Goal: Task Accomplishment & Management: Use online tool/utility

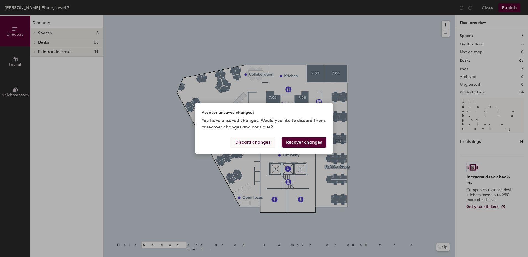
click at [262, 142] on button "Discard changes" at bounding box center [253, 142] width 44 height 10
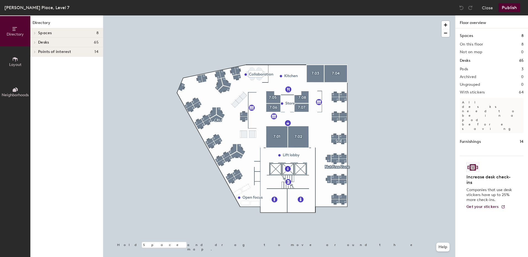
click at [12, 88] on icon at bounding box center [15, 90] width 6 height 6
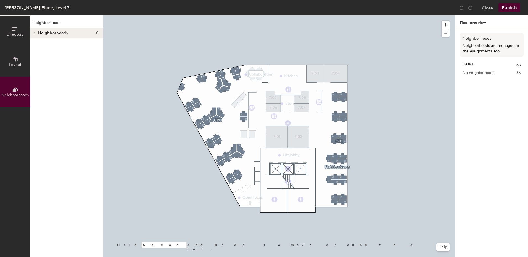
click at [18, 64] on span "Layout" at bounding box center [15, 64] width 12 height 5
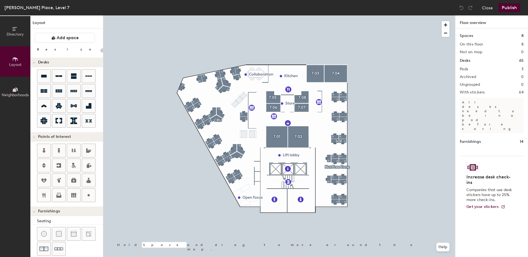
click at [16, 31] on icon at bounding box center [15, 29] width 6 height 6
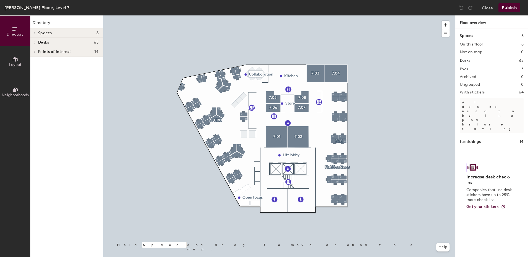
click at [35, 52] on icon at bounding box center [35, 52] width 2 height 3
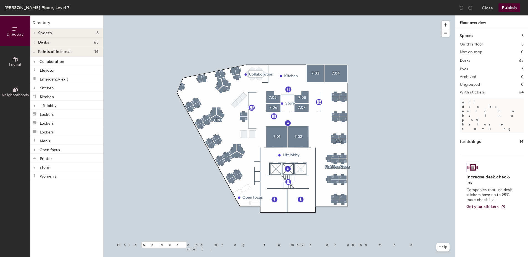
click at [36, 42] on icon at bounding box center [35, 42] width 2 height 3
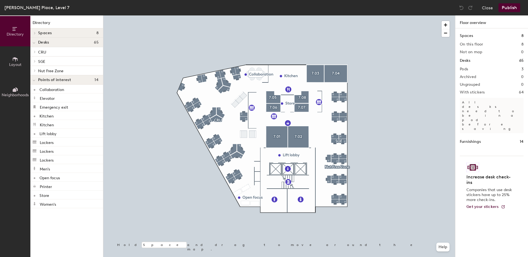
click at [35, 70] on icon at bounding box center [35, 70] width 2 height 3
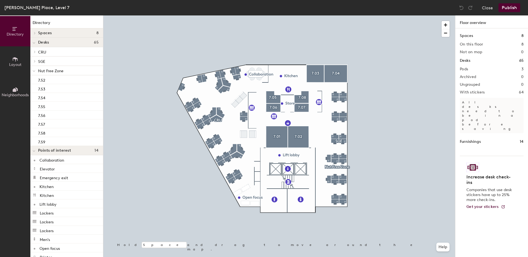
click at [69, 69] on p "Nut Free Zone" at bounding box center [68, 70] width 60 height 7
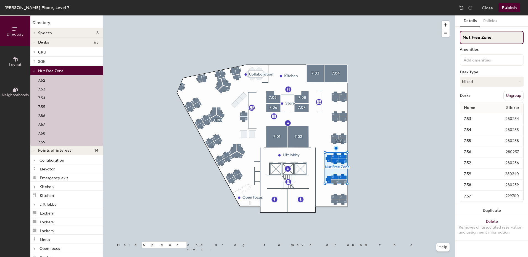
click at [497, 37] on input "Nut Free Zone" at bounding box center [492, 37] width 64 height 13
type input "N"
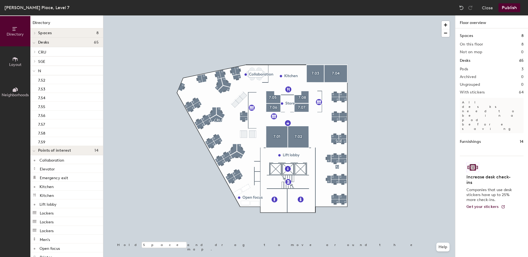
click at [40, 71] on span "N" at bounding box center [39, 71] width 3 height 5
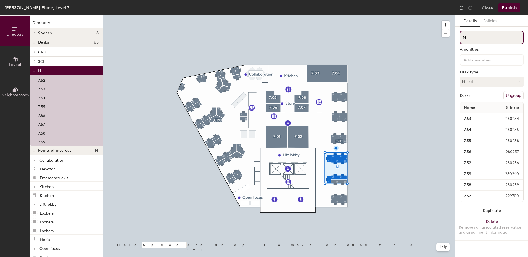
click at [461, 36] on input "N" at bounding box center [492, 37] width 64 height 13
click at [515, 96] on button "Ungroup" at bounding box center [513, 95] width 20 height 9
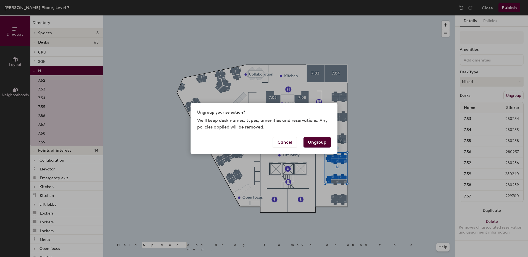
click at [322, 144] on button "Ungroup" at bounding box center [316, 142] width 27 height 10
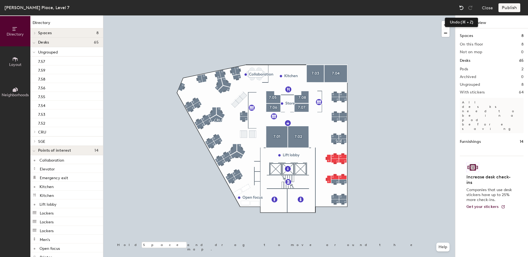
click at [460, 8] on img at bounding box center [462, 8] width 6 height 6
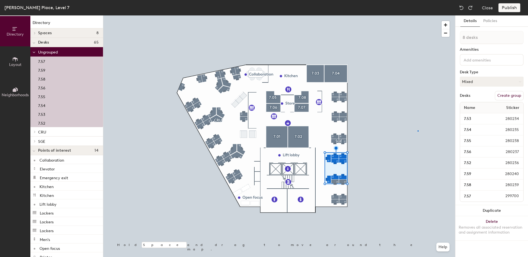
click at [418, 15] on div at bounding box center [279, 15] width 352 height 0
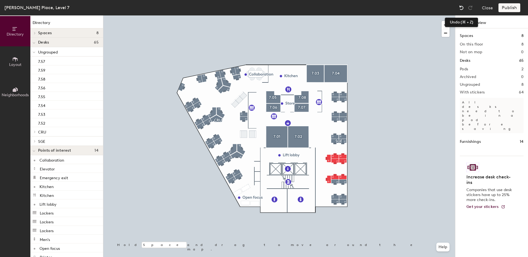
click at [460, 7] on img at bounding box center [462, 8] width 6 height 6
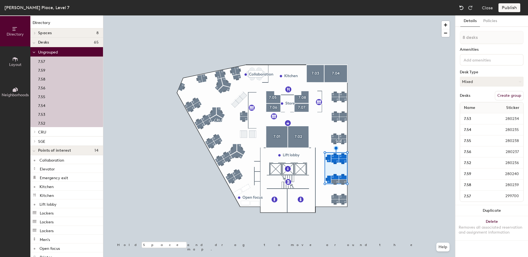
click at [460, 7] on img at bounding box center [462, 8] width 6 height 6
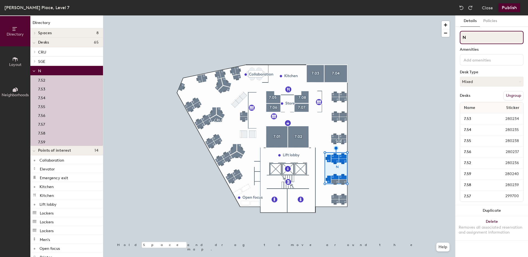
click at [463, 37] on input "N" at bounding box center [492, 37] width 64 height 13
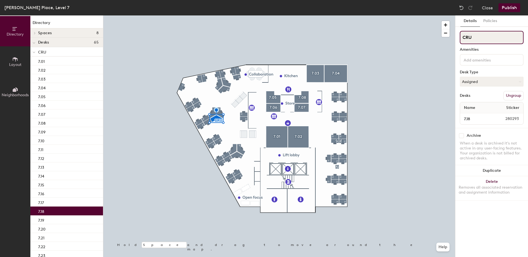
drag, startPoint x: 472, startPoint y: 35, endPoint x: 501, endPoint y: 44, distance: 29.9
click at [473, 36] on input "CRU" at bounding box center [492, 37] width 64 height 13
type input "C"
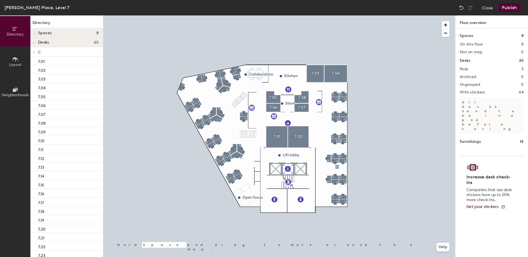
click at [41, 50] on p "C" at bounding box center [68, 51] width 60 height 7
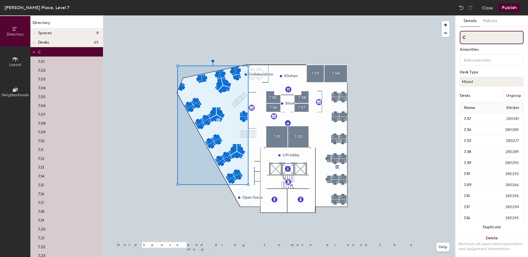
click at [463, 36] on input "C" at bounding box center [492, 37] width 64 height 13
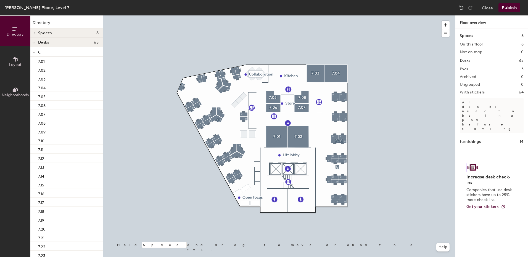
click at [46, 53] on p "C" at bounding box center [68, 51] width 60 height 7
click at [36, 52] on div at bounding box center [33, 51] width 7 height 9
click at [36, 52] on icon at bounding box center [35, 52] width 2 height 3
click at [39, 52] on span "C" at bounding box center [39, 52] width 3 height 5
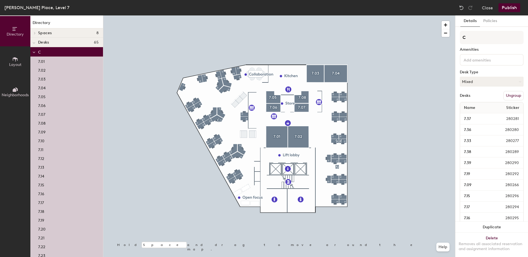
click at [39, 52] on span "C" at bounding box center [39, 52] width 3 height 5
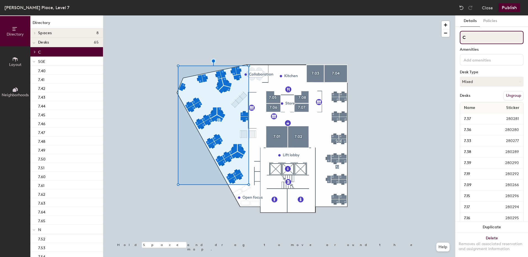
click at [466, 35] on input "C" at bounding box center [492, 37] width 64 height 13
click at [506, 6] on button "Publish" at bounding box center [509, 7] width 22 height 9
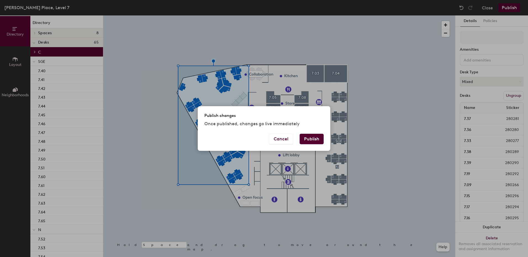
click at [309, 137] on button "Publish" at bounding box center [312, 139] width 24 height 10
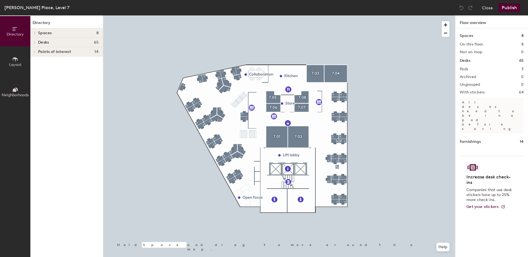
click at [34, 33] on icon at bounding box center [35, 33] width 2 height 3
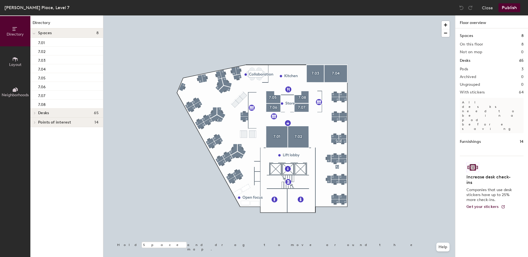
click at [36, 123] on icon at bounding box center [35, 122] width 2 height 3
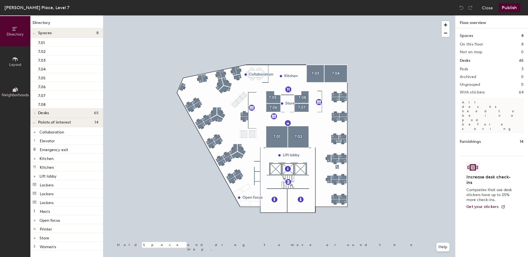
click at [35, 112] on icon at bounding box center [35, 113] width 2 height 3
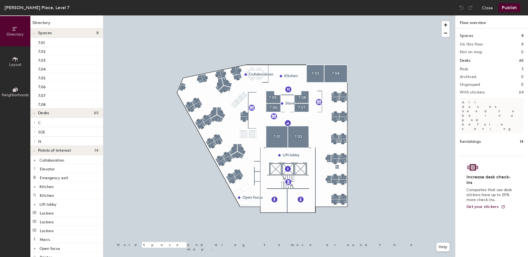
click at [34, 141] on icon at bounding box center [35, 141] width 2 height 3
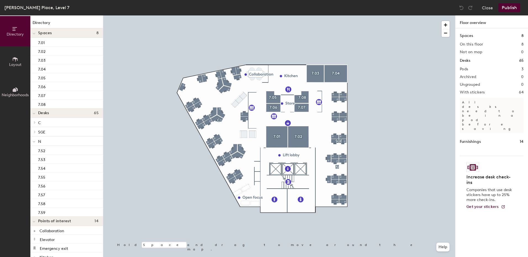
click at [40, 140] on span "N" at bounding box center [39, 141] width 3 height 5
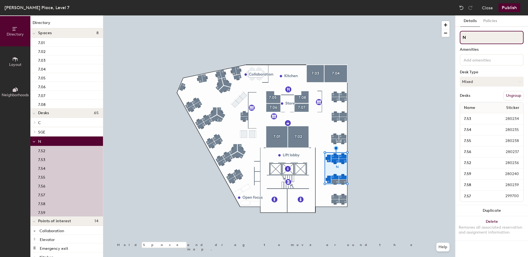
click at [464, 36] on input "N" at bounding box center [492, 37] width 64 height 13
click at [510, 95] on button "Ungroup" at bounding box center [513, 95] width 20 height 9
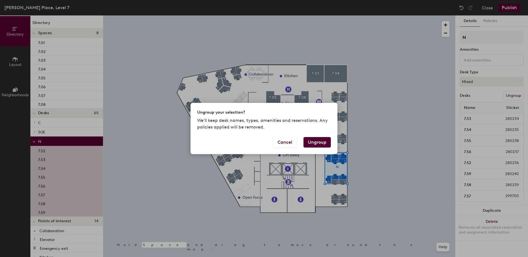
click at [323, 142] on button "Ungroup" at bounding box center [316, 142] width 27 height 10
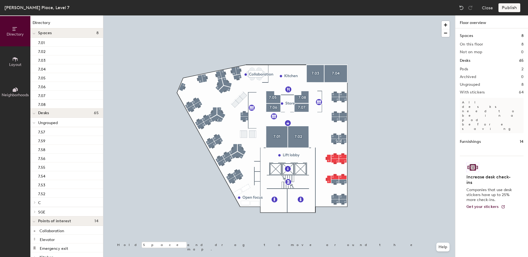
click at [34, 203] on icon at bounding box center [35, 202] width 2 height 3
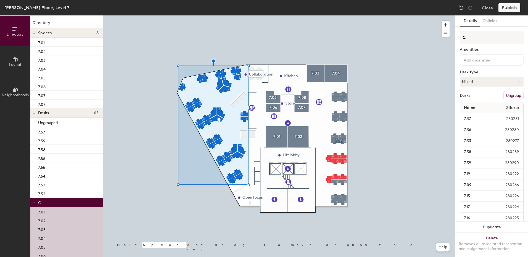
click at [512, 96] on button "Ungroup" at bounding box center [513, 95] width 20 height 9
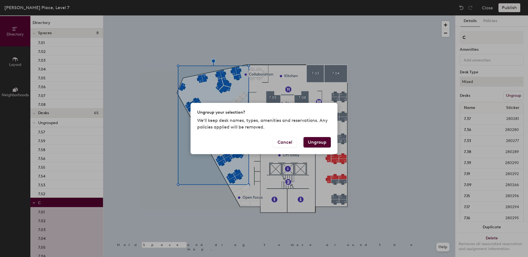
click at [321, 142] on button "Ungroup" at bounding box center [316, 142] width 27 height 10
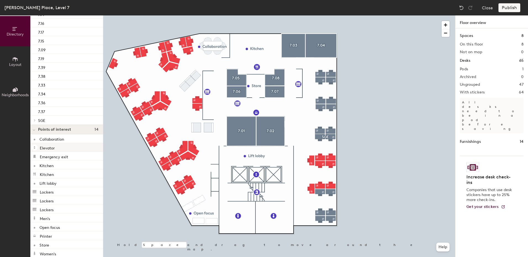
scroll to position [432, 0]
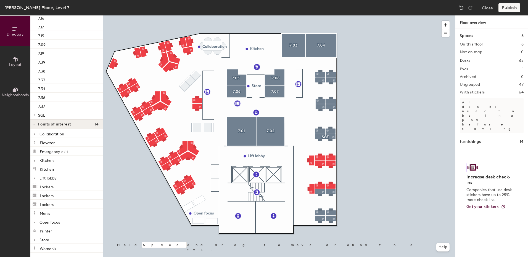
click at [511, 8] on div "Publish" at bounding box center [510, 7] width 25 height 9
click at [176, 15] on div at bounding box center [279, 15] width 352 height 0
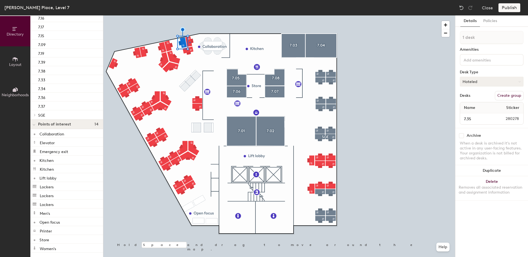
click at [190, 15] on div at bounding box center [279, 15] width 352 height 0
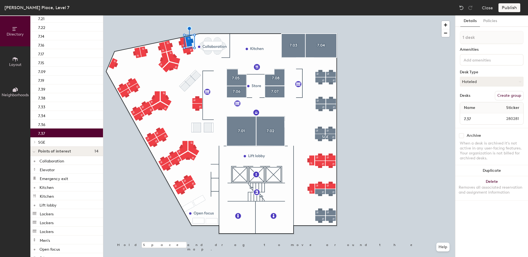
scroll to position [404, 0]
click at [53, 132] on div "7.37" at bounding box center [66, 133] width 73 height 9
click at [143, 15] on div at bounding box center [279, 15] width 352 height 0
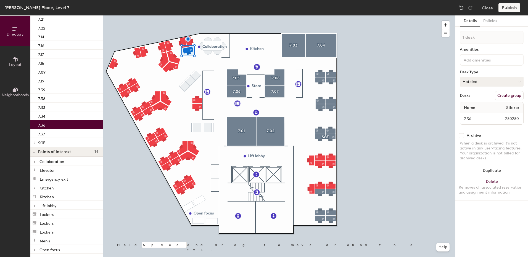
click at [520, 83] on icon at bounding box center [519, 82] width 2 height 2
click at [471, 106] on div "Hot" at bounding box center [487, 107] width 55 height 8
click at [503, 83] on button "Hoteled" at bounding box center [492, 82] width 64 height 10
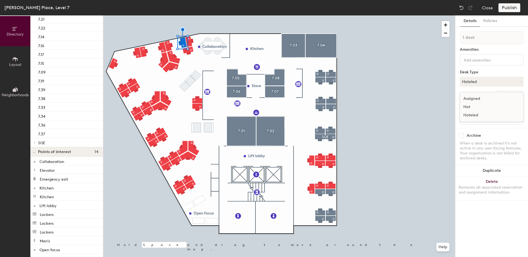
click at [473, 105] on div "Hot" at bounding box center [487, 107] width 55 height 8
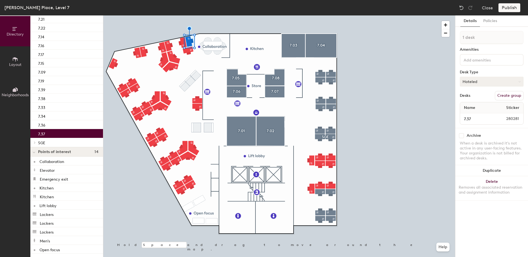
click at [494, 82] on button "Hoteled" at bounding box center [492, 82] width 64 height 10
click at [466, 102] on div "Assigned" at bounding box center [487, 99] width 55 height 8
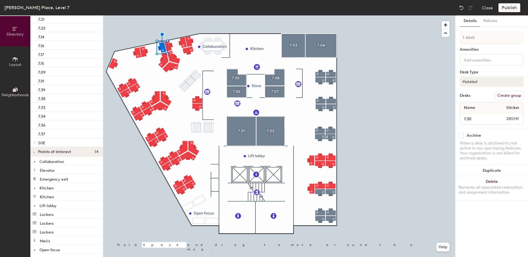
click at [481, 81] on button "Hoteled" at bounding box center [492, 82] width 64 height 10
click at [468, 107] on div "Hot" at bounding box center [487, 107] width 55 height 8
click at [478, 83] on button "Hoteled" at bounding box center [492, 82] width 64 height 10
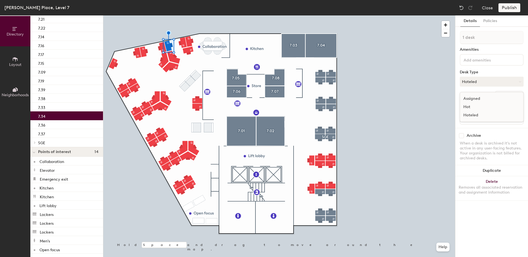
click at [470, 107] on div "Hot" at bounding box center [487, 107] width 55 height 8
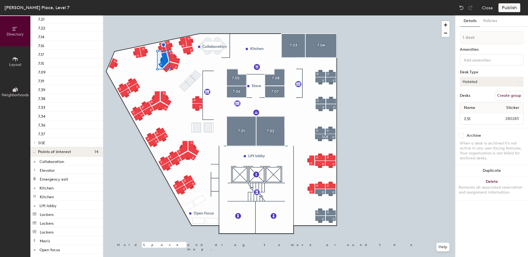
click at [476, 80] on button "Hoteled" at bounding box center [492, 82] width 64 height 10
click at [471, 106] on div "Hot" at bounding box center [487, 107] width 55 height 8
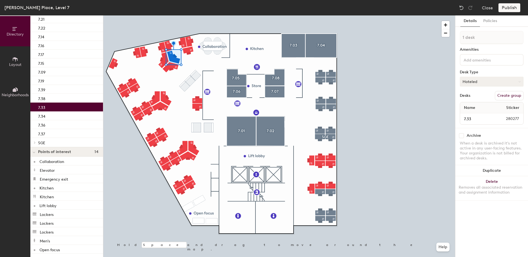
click at [479, 78] on button "Hoteled" at bounding box center [492, 82] width 64 height 10
click at [470, 107] on div "Hot" at bounding box center [487, 107] width 55 height 8
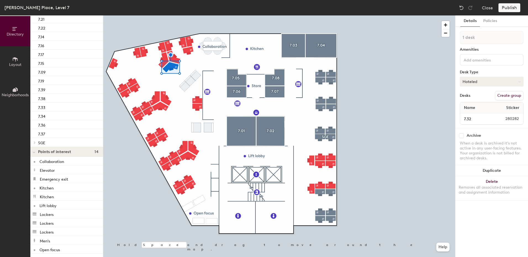
click at [478, 81] on button "Hoteled" at bounding box center [492, 82] width 64 height 10
click at [470, 107] on div "Hot" at bounding box center [487, 107] width 55 height 8
click at [489, 85] on button "Hoteled" at bounding box center [492, 82] width 64 height 10
click at [470, 107] on div "Hot" at bounding box center [487, 107] width 55 height 8
click at [136, 15] on div at bounding box center [279, 15] width 352 height 0
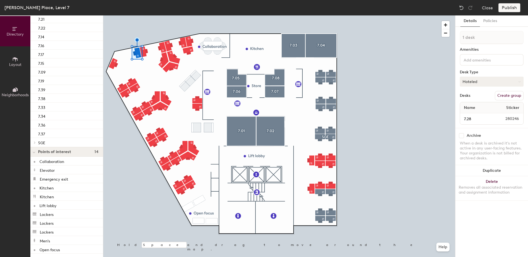
click at [465, 80] on button "Hoteled" at bounding box center [492, 82] width 64 height 10
click at [471, 107] on div "Hot" at bounding box center [487, 107] width 55 height 8
click at [470, 83] on button "Hoteled" at bounding box center [492, 82] width 64 height 10
click at [465, 107] on div "Hot" at bounding box center [487, 107] width 55 height 8
click at [466, 80] on button "Assigned" at bounding box center [492, 82] width 64 height 10
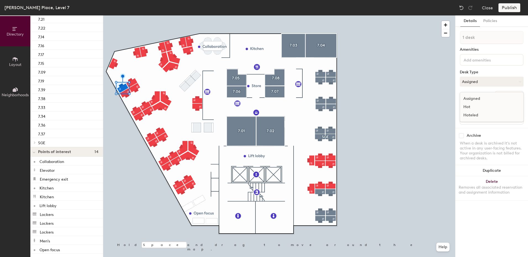
click at [467, 107] on div "Hot" at bounding box center [487, 107] width 55 height 8
click at [481, 81] on button "Assigned" at bounding box center [492, 82] width 64 height 10
click at [467, 106] on div "Hot" at bounding box center [487, 107] width 55 height 8
click at [466, 80] on button "Hoteled" at bounding box center [492, 82] width 64 height 10
click at [466, 105] on div "Hot" at bounding box center [487, 107] width 55 height 8
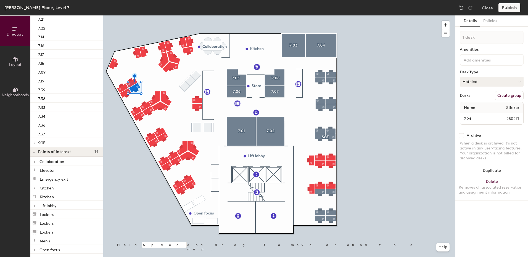
click at [470, 82] on button "Hoteled" at bounding box center [492, 82] width 64 height 10
click at [467, 108] on div "Hot" at bounding box center [487, 107] width 55 height 8
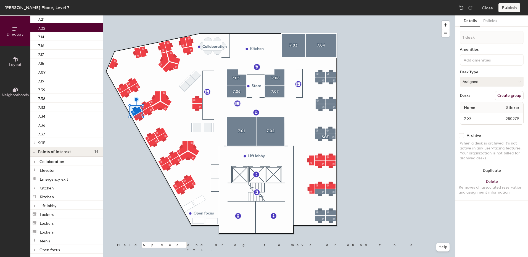
click at [469, 83] on button "Assigned" at bounding box center [492, 82] width 64 height 10
click at [467, 108] on div "Hot" at bounding box center [487, 107] width 55 height 8
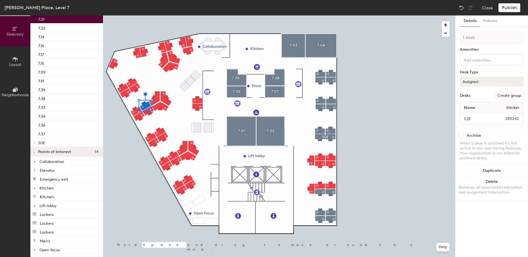
click at [476, 81] on button "Assigned" at bounding box center [492, 82] width 64 height 10
click at [466, 107] on div "Hot" at bounding box center [487, 107] width 55 height 8
click at [157, 15] on div at bounding box center [279, 15] width 352 height 0
click at [464, 83] on button "Assigned" at bounding box center [492, 82] width 64 height 10
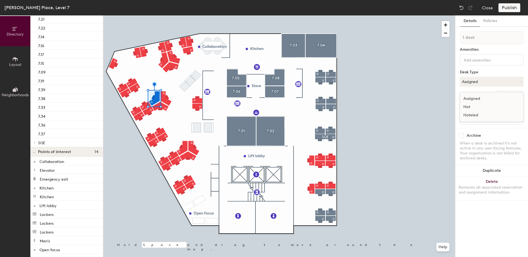
click at [470, 106] on div "Hot" at bounding box center [487, 107] width 55 height 8
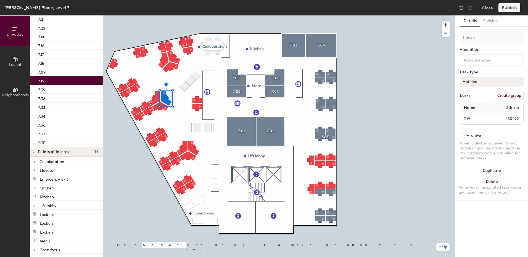
click at [492, 81] on button "Hoteled" at bounding box center [492, 82] width 64 height 10
click at [467, 105] on div "Hot" at bounding box center [487, 107] width 55 height 8
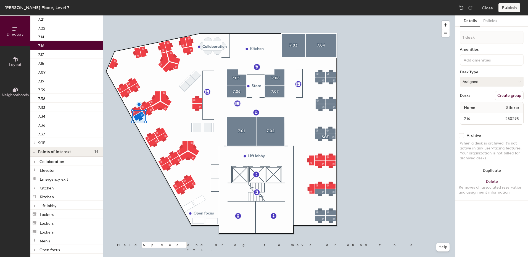
click at [478, 80] on button "Assigned" at bounding box center [492, 82] width 64 height 10
click at [466, 105] on div "Hot" at bounding box center [487, 107] width 55 height 8
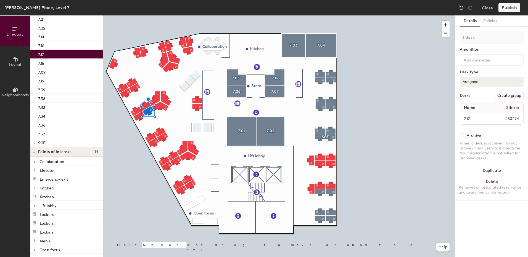
click at [473, 82] on button "Assigned" at bounding box center [492, 82] width 64 height 10
click at [466, 105] on div "Hot" at bounding box center [487, 107] width 55 height 8
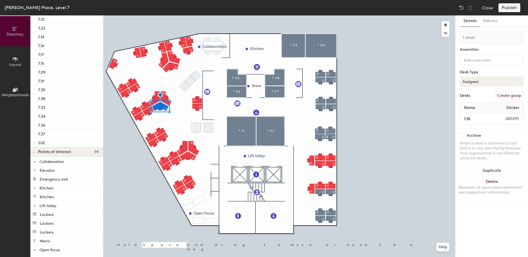
click at [476, 81] on button "Assigned" at bounding box center [492, 82] width 64 height 10
click at [465, 108] on div "Hot" at bounding box center [487, 107] width 55 height 8
click at [165, 15] on div at bounding box center [279, 15] width 352 height 0
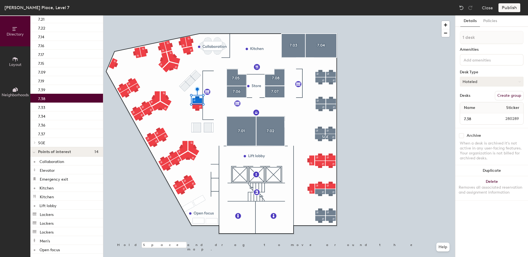
click at [475, 80] on button "Hoteled" at bounding box center [492, 82] width 64 height 10
click at [468, 107] on div "Hot" at bounding box center [487, 107] width 55 height 8
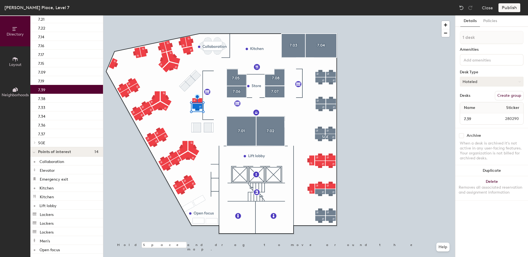
click at [475, 82] on button "Hoteled" at bounding box center [492, 82] width 64 height 10
click at [467, 105] on div "Hot" at bounding box center [487, 107] width 55 height 8
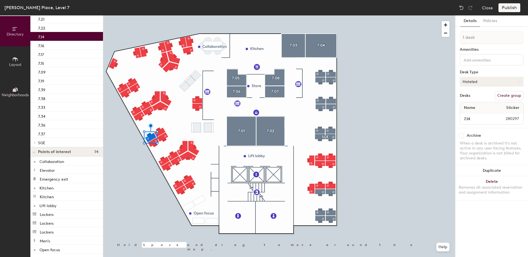
click at [483, 82] on button "Hoteled" at bounding box center [492, 82] width 64 height 10
click at [469, 107] on div "Hot" at bounding box center [487, 107] width 55 height 8
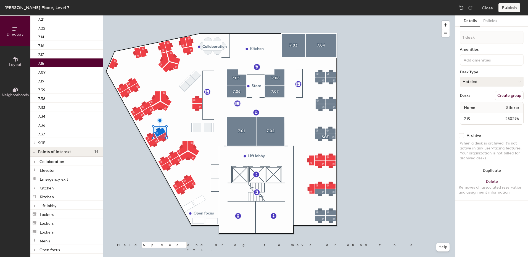
click at [473, 82] on button "Hoteled" at bounding box center [492, 82] width 64 height 10
click at [464, 108] on div "Hot" at bounding box center [487, 107] width 55 height 8
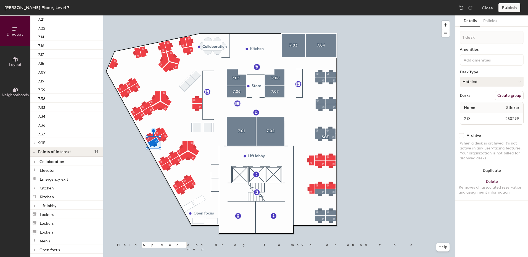
click at [472, 84] on button "Hoteled" at bounding box center [492, 82] width 64 height 10
click at [466, 107] on div "Hot" at bounding box center [487, 107] width 55 height 8
click at [163, 15] on div at bounding box center [279, 15] width 352 height 0
click at [473, 81] on button "Hoteled" at bounding box center [492, 82] width 64 height 10
click at [463, 107] on div "Hot" at bounding box center [487, 107] width 55 height 8
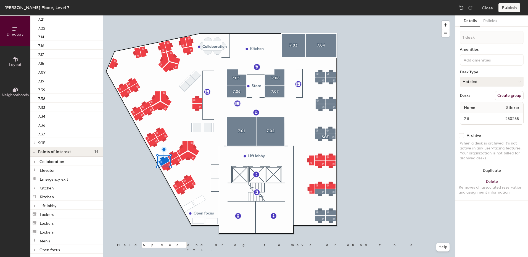
click at [471, 83] on button "Hoteled" at bounding box center [492, 82] width 64 height 10
click at [466, 107] on div "Hot" at bounding box center [487, 107] width 55 height 8
click at [464, 83] on button "Hoteled" at bounding box center [492, 82] width 64 height 10
click at [468, 107] on div "Hot" at bounding box center [487, 107] width 55 height 8
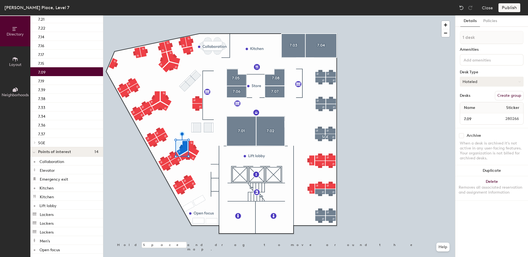
click at [476, 80] on button "Hoteled" at bounding box center [492, 82] width 64 height 10
click at [467, 107] on div "Hot" at bounding box center [487, 107] width 55 height 8
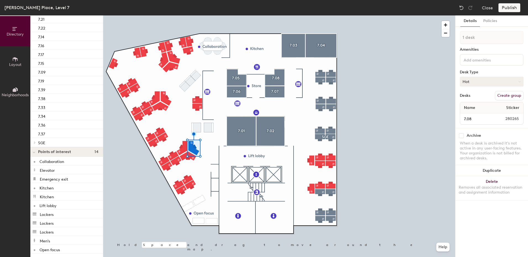
click at [479, 83] on button "Hot" at bounding box center [492, 82] width 64 height 10
click at [481, 79] on button "Hoteled" at bounding box center [492, 82] width 64 height 10
click at [465, 109] on div "Hot" at bounding box center [487, 107] width 55 height 8
click at [473, 82] on button "Hoteled" at bounding box center [492, 82] width 64 height 10
click at [467, 106] on div "Hot" at bounding box center [487, 107] width 55 height 8
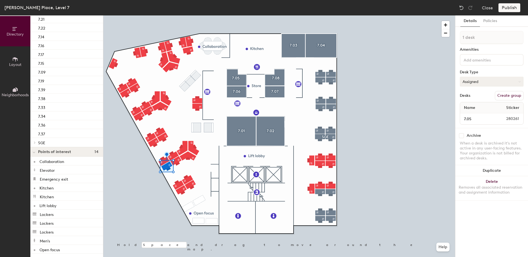
click at [469, 82] on button "Assigned" at bounding box center [492, 82] width 64 height 10
click at [467, 106] on div "Hot" at bounding box center [487, 107] width 55 height 8
click at [180, 15] on div at bounding box center [279, 15] width 352 height 0
click at [474, 81] on button "Assigned" at bounding box center [492, 82] width 64 height 10
click at [471, 104] on div "Hot" at bounding box center [487, 107] width 55 height 8
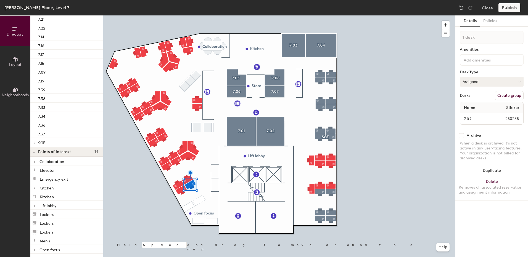
click at [489, 81] on button "Assigned" at bounding box center [492, 82] width 64 height 10
click at [467, 105] on div "Hot" at bounding box center [487, 107] width 55 height 8
click at [479, 80] on button "Assigned" at bounding box center [492, 82] width 64 height 10
click at [469, 107] on div "Hot" at bounding box center [487, 107] width 55 height 8
click at [189, 15] on div at bounding box center [279, 15] width 352 height 0
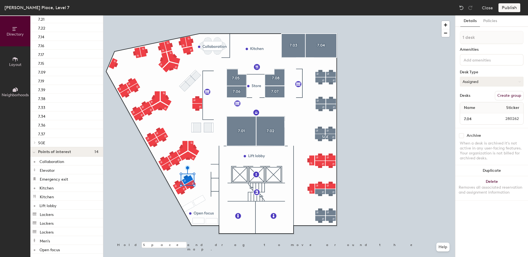
click at [494, 82] on button "Assigned" at bounding box center [492, 82] width 64 height 10
click at [468, 108] on div "Hot" at bounding box center [487, 107] width 55 height 8
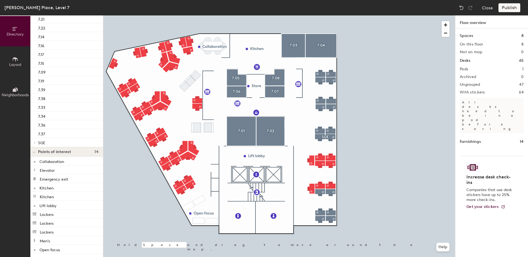
click at [466, 69] on h2 "Pods" at bounding box center [464, 69] width 8 height 4
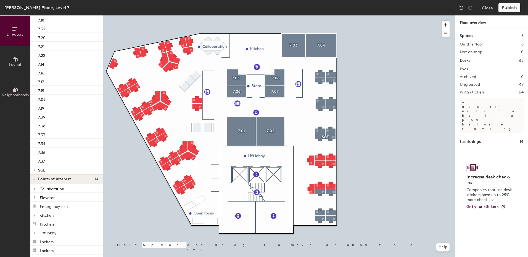
scroll to position [377, 0]
click at [35, 170] on icon at bounding box center [34, 170] width 1 height 2
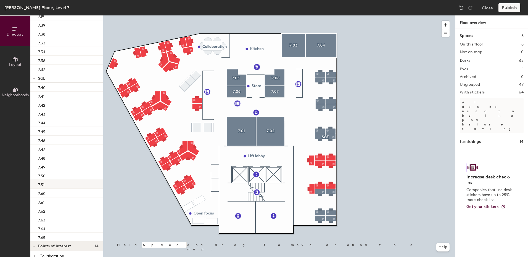
scroll to position [487, 0]
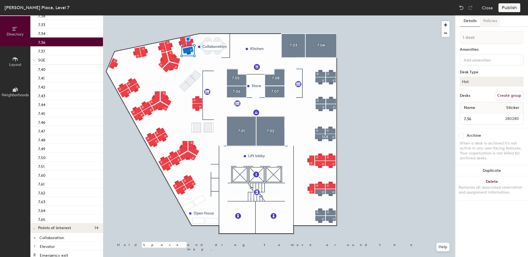
click at [492, 19] on button "Policies" at bounding box center [490, 20] width 20 height 11
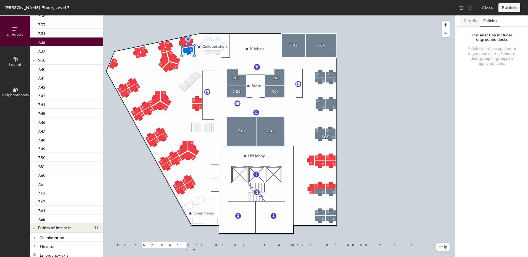
click at [465, 21] on button "Details" at bounding box center [470, 20] width 20 height 11
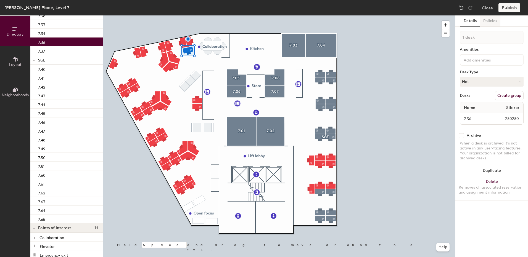
click at [485, 18] on button "Policies" at bounding box center [490, 20] width 20 height 11
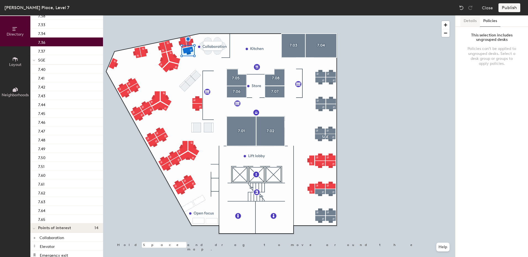
click at [465, 22] on button "Details" at bounding box center [470, 20] width 20 height 11
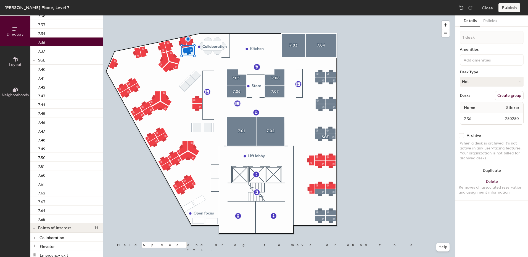
click at [512, 94] on button "Create group" at bounding box center [509, 95] width 29 height 9
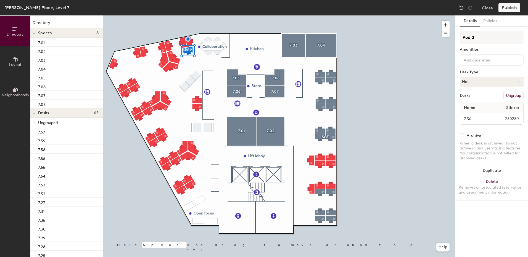
scroll to position [487, 0]
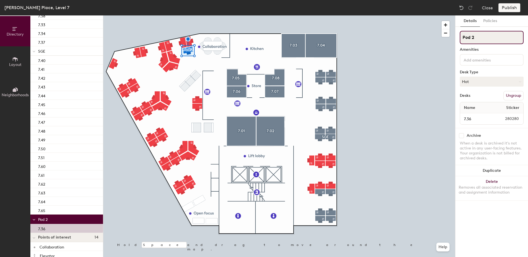
drag, startPoint x: 476, startPoint y: 38, endPoint x: 462, endPoint y: 39, distance: 14.8
click at [462, 39] on input "Pod 2" at bounding box center [492, 37] width 64 height 13
type input "SGE"
click at [462, 82] on button "Hot" at bounding box center [492, 82] width 64 height 10
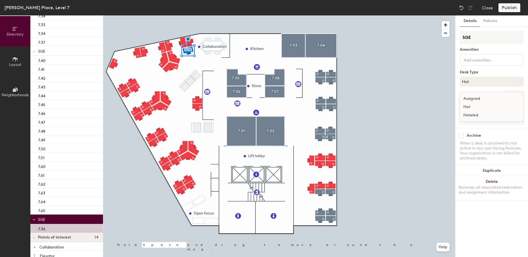
click at [466, 116] on div "Hoteled" at bounding box center [487, 115] width 55 height 8
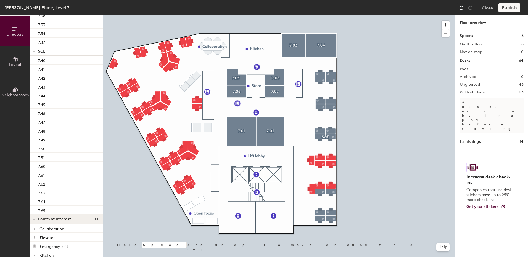
click at [460, 8] on img at bounding box center [462, 8] width 6 height 6
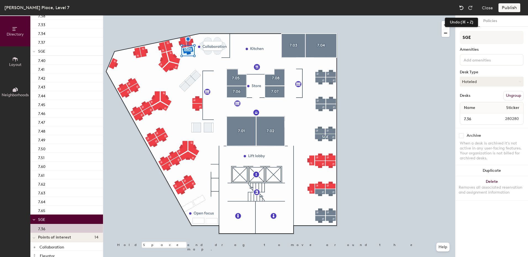
click at [461, 7] on img at bounding box center [462, 8] width 6 height 6
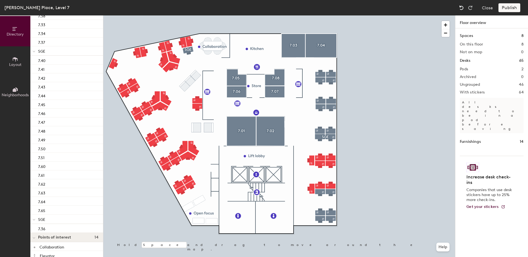
click at [461, 7] on img at bounding box center [462, 8] width 6 height 6
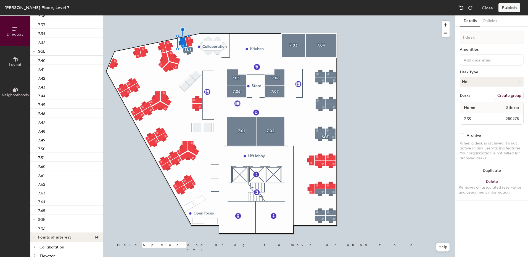
click at [460, 7] on img at bounding box center [462, 8] width 6 height 6
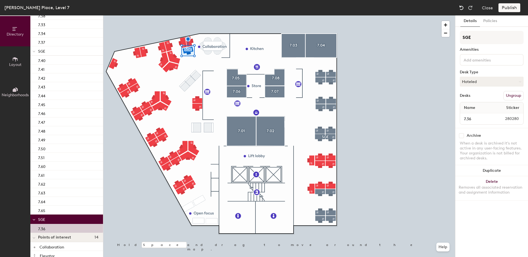
click at [460, 7] on img at bounding box center [462, 8] width 6 height 6
click at [461, 8] on img at bounding box center [462, 8] width 6 height 6
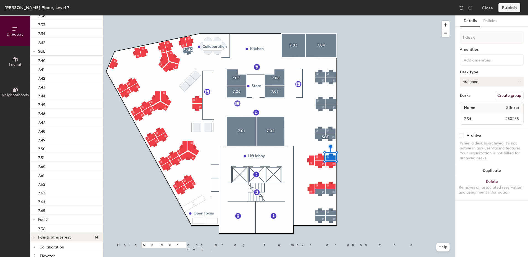
click at [493, 83] on button "Assigned" at bounding box center [492, 82] width 64 height 10
click at [476, 114] on div "Hoteled" at bounding box center [487, 115] width 55 height 8
click at [469, 82] on button "Assigned" at bounding box center [492, 82] width 64 height 10
click at [470, 114] on div "Hoteled" at bounding box center [487, 115] width 55 height 8
click at [483, 81] on button "Hoteled" at bounding box center [492, 82] width 64 height 10
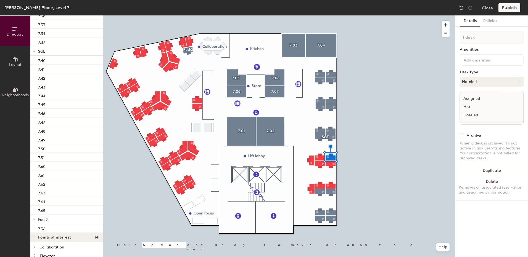
click at [466, 99] on div "Assigned" at bounding box center [487, 99] width 55 height 8
click at [329, 15] on div at bounding box center [279, 15] width 352 height 0
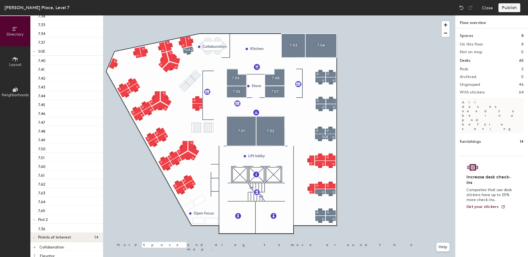
click at [326, 15] on div at bounding box center [279, 15] width 352 height 0
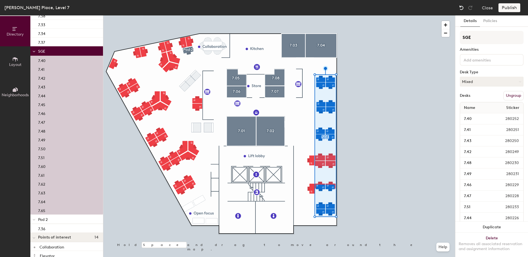
click at [461, 10] on img at bounding box center [462, 8] width 6 height 6
click at [462, 9] on img at bounding box center [462, 8] width 6 height 6
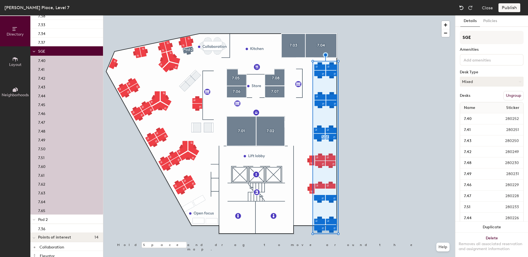
click at [462, 9] on img at bounding box center [462, 8] width 6 height 6
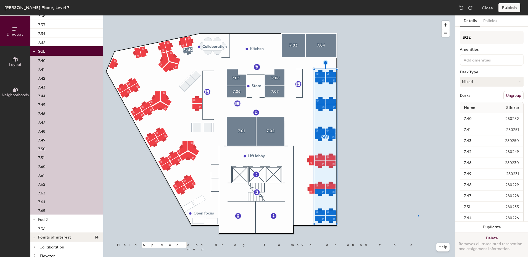
click at [418, 15] on div at bounding box center [279, 15] width 352 height 0
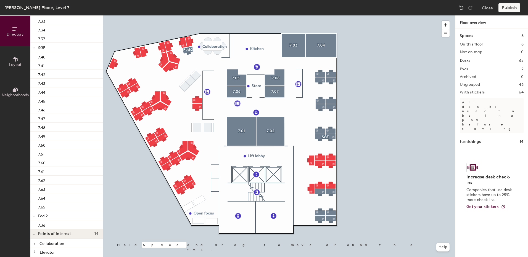
scroll to position [490, 0]
click at [10, 96] on span "Neighborhoods" at bounding box center [15, 95] width 27 height 5
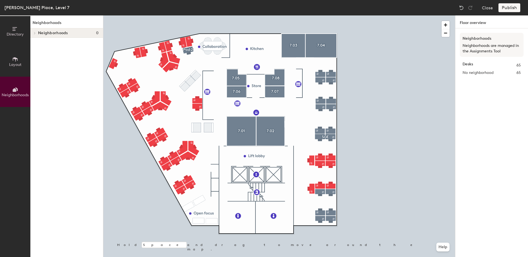
scroll to position [0, 0]
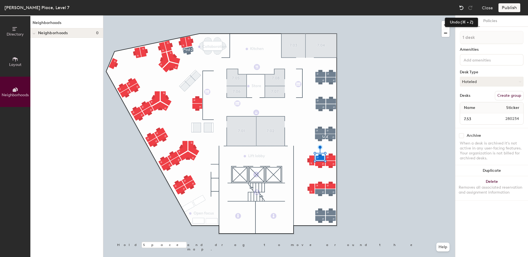
click at [463, 6] on img at bounding box center [462, 8] width 6 height 6
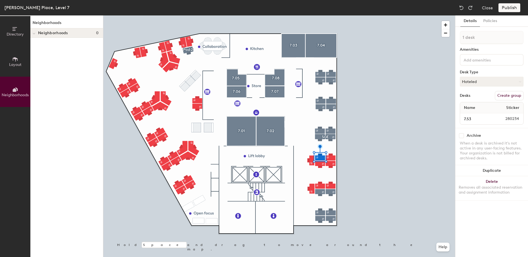
click at [367, 15] on div at bounding box center [279, 15] width 352 height 0
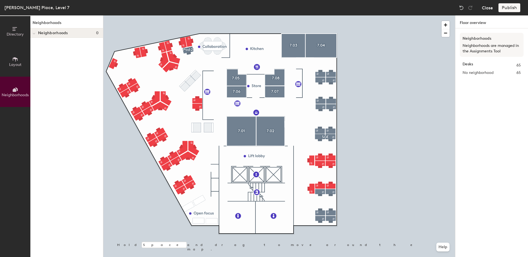
click at [488, 4] on button "Close" at bounding box center [487, 7] width 11 height 9
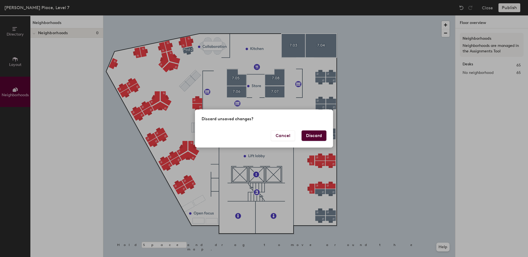
click at [311, 137] on button "Discard" at bounding box center [313, 136] width 25 height 10
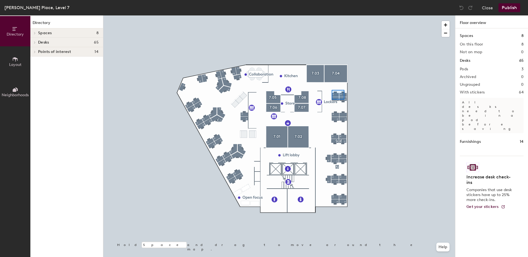
click at [332, 15] on div at bounding box center [279, 15] width 352 height 0
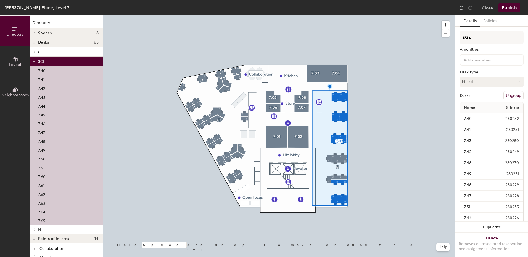
click at [385, 15] on div at bounding box center [279, 15] width 352 height 0
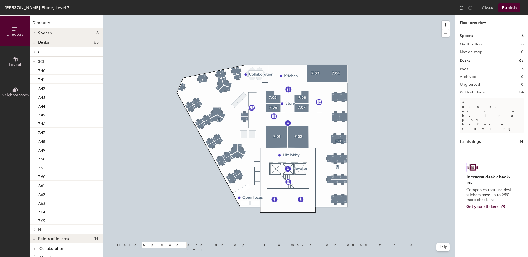
click at [345, 15] on div at bounding box center [279, 15] width 352 height 0
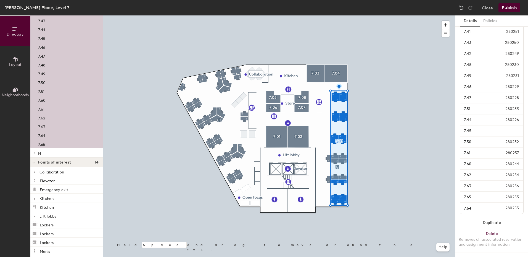
scroll to position [83, 0]
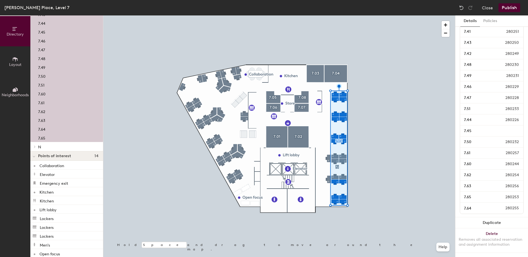
click at [33, 146] on span at bounding box center [34, 147] width 5 height 3
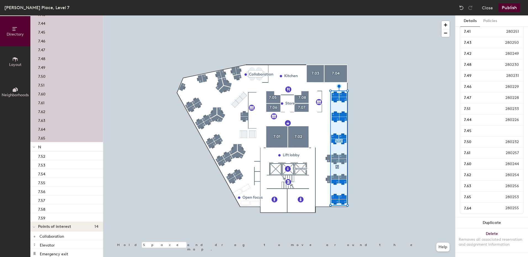
click at [41, 148] on span "N" at bounding box center [39, 147] width 3 height 5
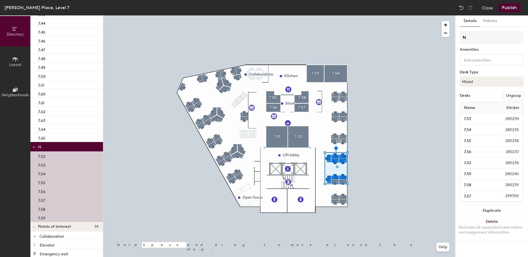
click at [508, 96] on button "Ungroup" at bounding box center [513, 95] width 20 height 9
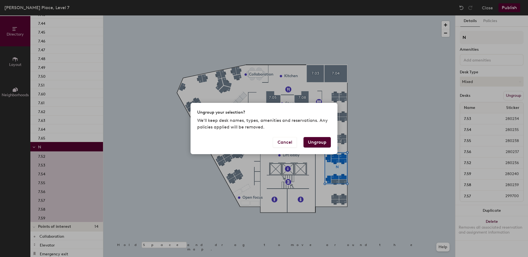
click at [315, 142] on button "Ungroup" at bounding box center [316, 142] width 27 height 10
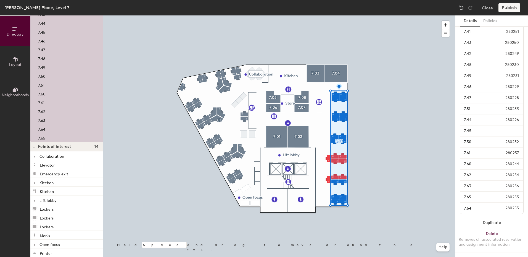
scroll to position [103, 0]
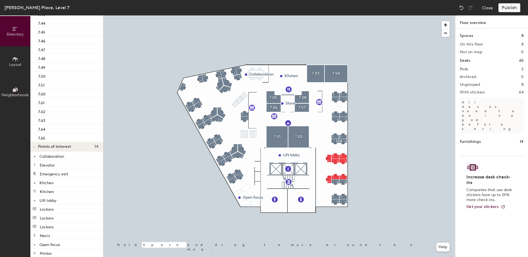
click at [467, 83] on h2 "Ungrouped" at bounding box center [470, 85] width 20 height 4
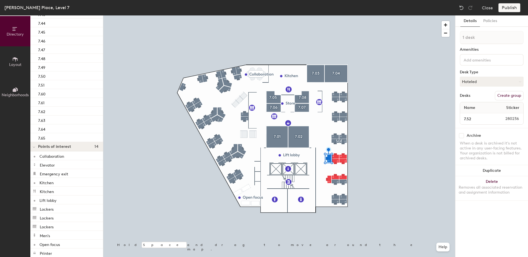
click at [514, 96] on button "Create group" at bounding box center [509, 95] width 29 height 9
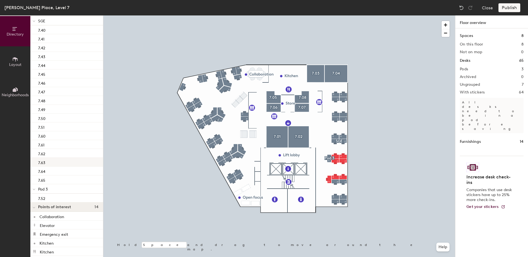
scroll to position [0, 0]
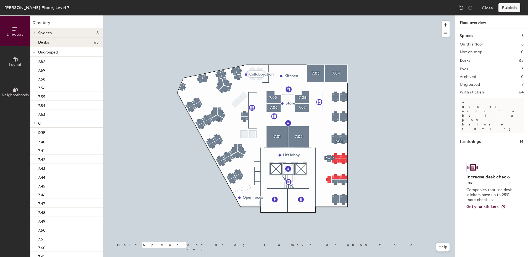
click at [34, 34] on icon at bounding box center [34, 33] width 1 height 2
click at [490, 6] on button "Close" at bounding box center [487, 7] width 11 height 9
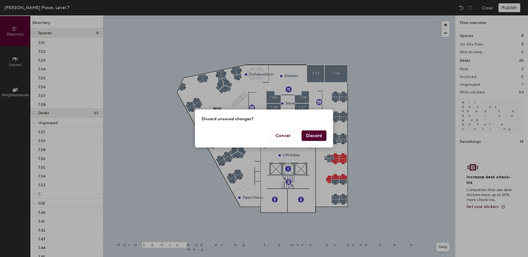
click at [316, 135] on button "Discard" at bounding box center [313, 136] width 25 height 10
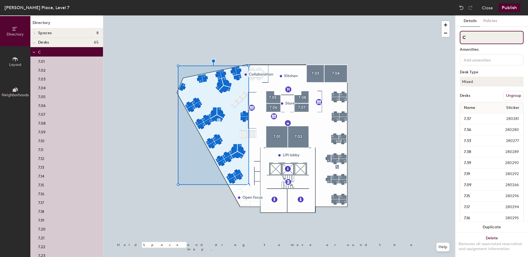
click at [464, 38] on input "C" at bounding box center [492, 37] width 64 height 13
click at [509, 8] on button "Publish" at bounding box center [509, 7] width 22 height 9
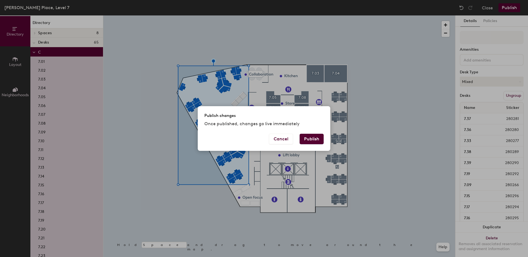
click at [317, 139] on button "Publish" at bounding box center [312, 139] width 24 height 10
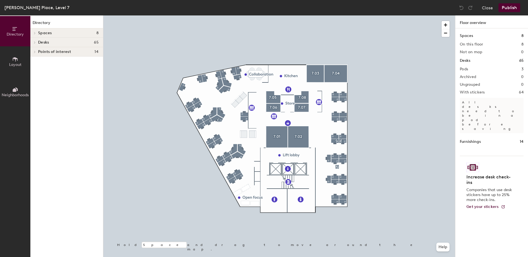
click at [36, 54] on div at bounding box center [33, 51] width 7 height 9
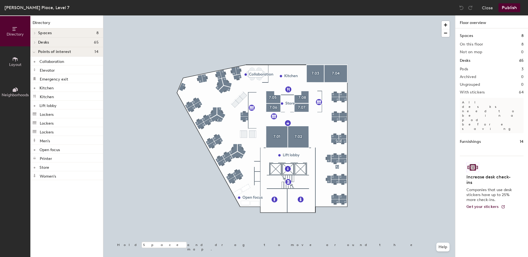
click at [34, 43] on icon at bounding box center [35, 42] width 2 height 3
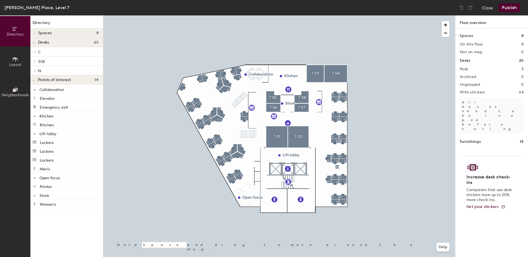
click at [42, 51] on p "C" at bounding box center [68, 51] width 60 height 7
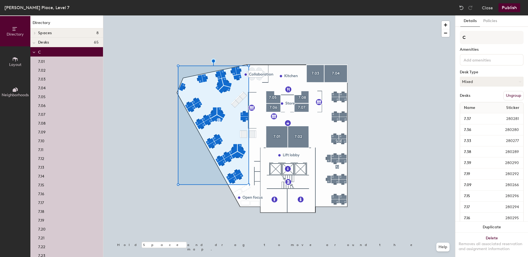
click at [463, 94] on div "Desks" at bounding box center [465, 96] width 10 height 4
click at [496, 222] on button "Duplicate" at bounding box center [491, 227] width 73 height 11
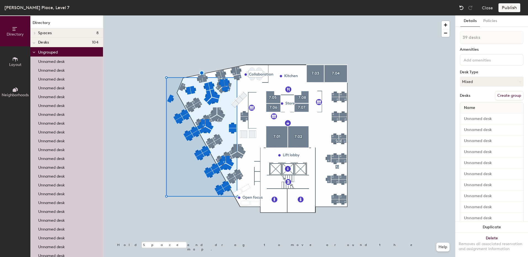
click at [462, 7] on img at bounding box center [462, 8] width 6 height 6
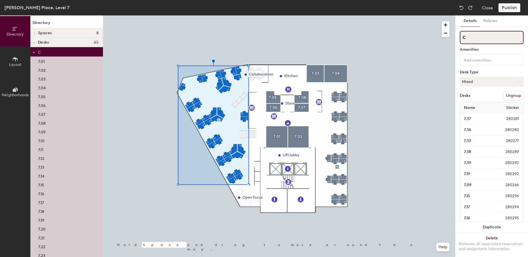
click at [464, 36] on input "C" at bounding box center [492, 37] width 64 height 13
type input "SGE"
